Goal: Information Seeking & Learning: Check status

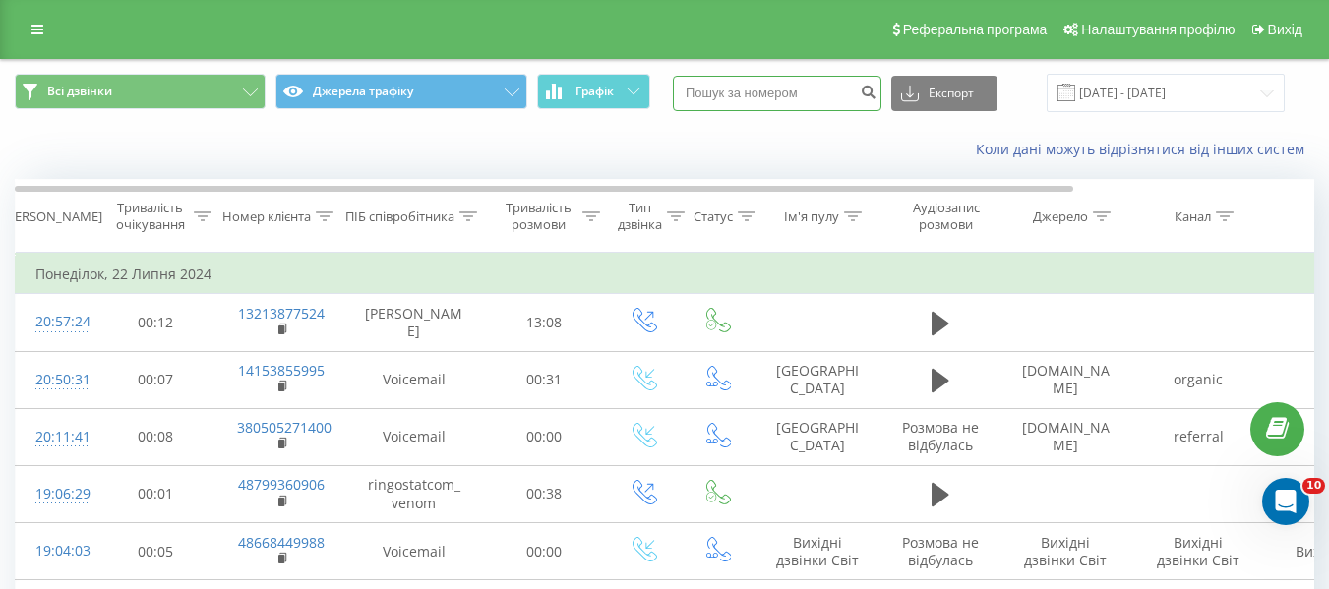
click at [756, 89] on input at bounding box center [777, 93] width 209 height 35
paste input "380971705178"
type input "380971705178"
click at [876, 95] on icon "submit" at bounding box center [868, 90] width 17 height 12
